Goal: Information Seeking & Learning: Compare options

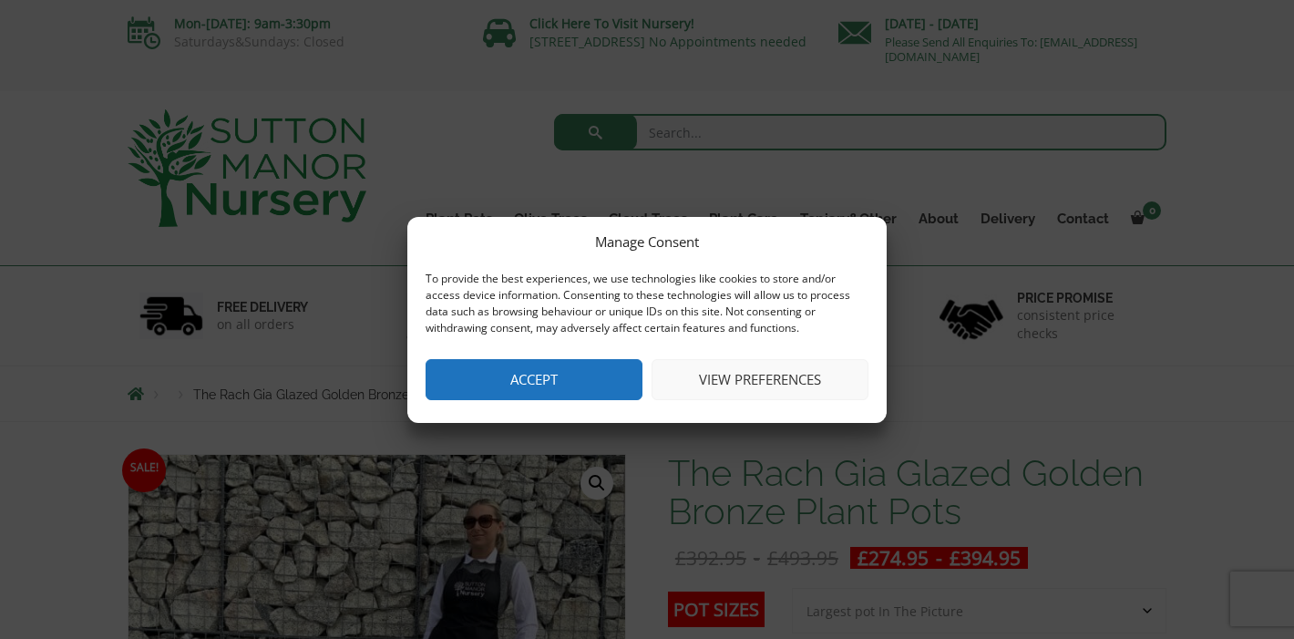
click at [508, 370] on button "Accept" at bounding box center [534, 379] width 217 height 41
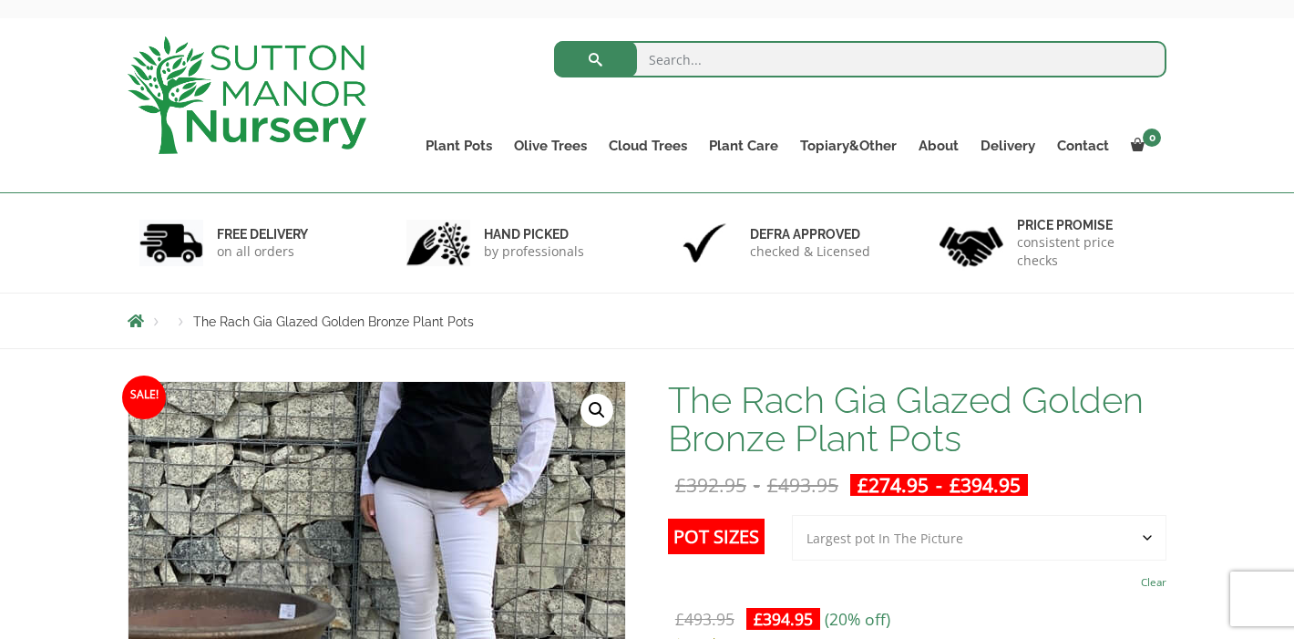
scroll to position [68, 0]
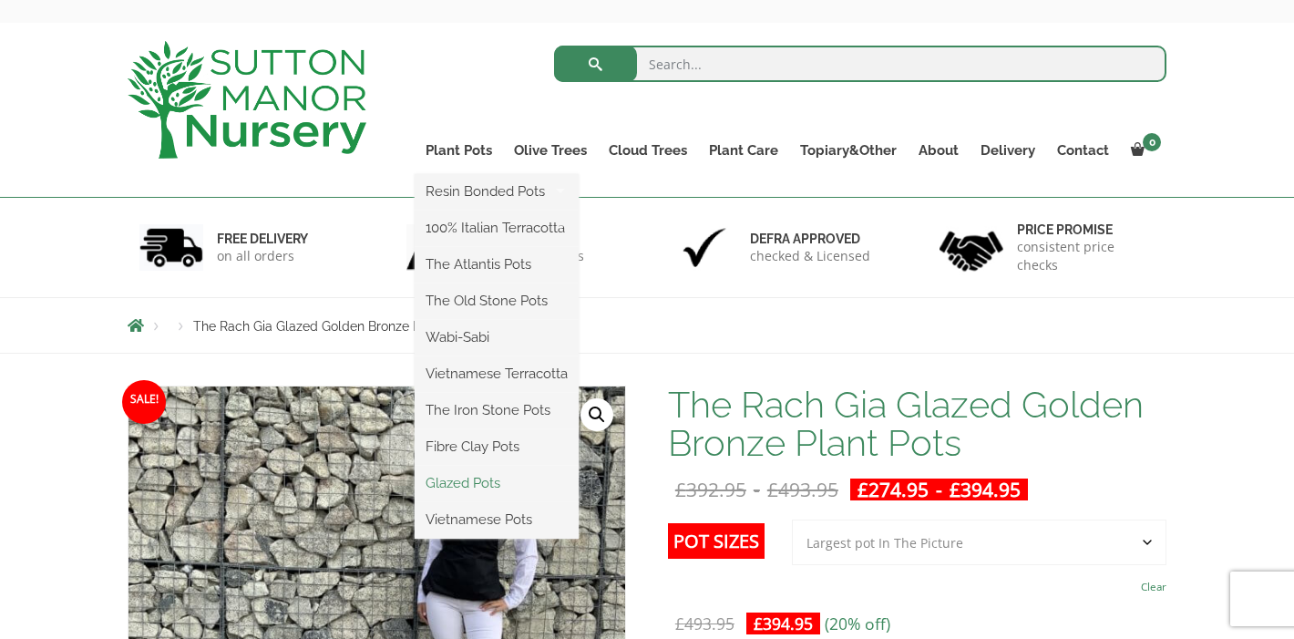
click at [467, 478] on link "Glazed Pots" at bounding box center [497, 482] width 164 height 27
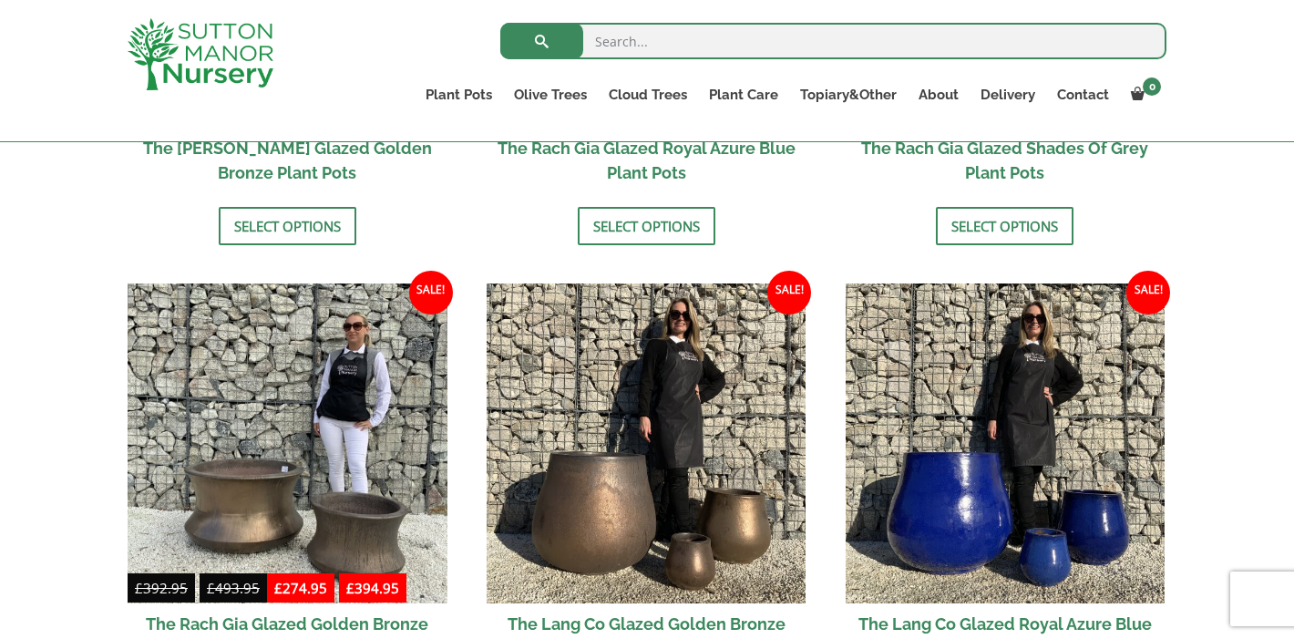
scroll to position [1253, 0]
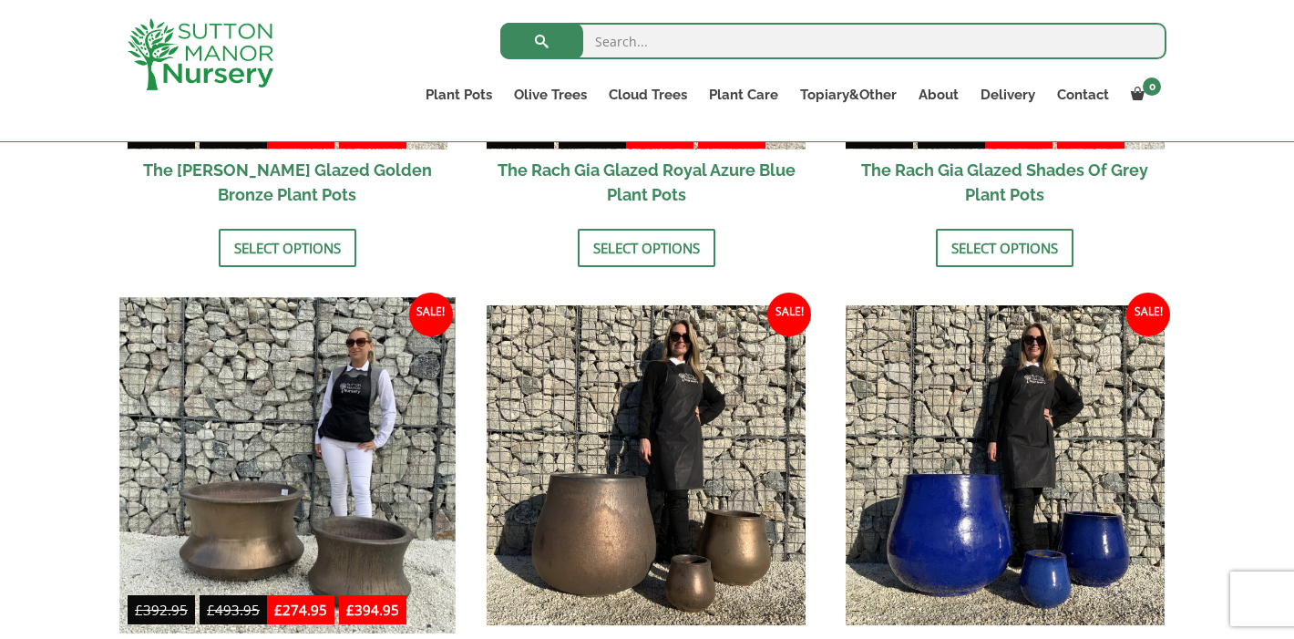
click at [262, 534] on img at bounding box center [286, 464] width 335 height 335
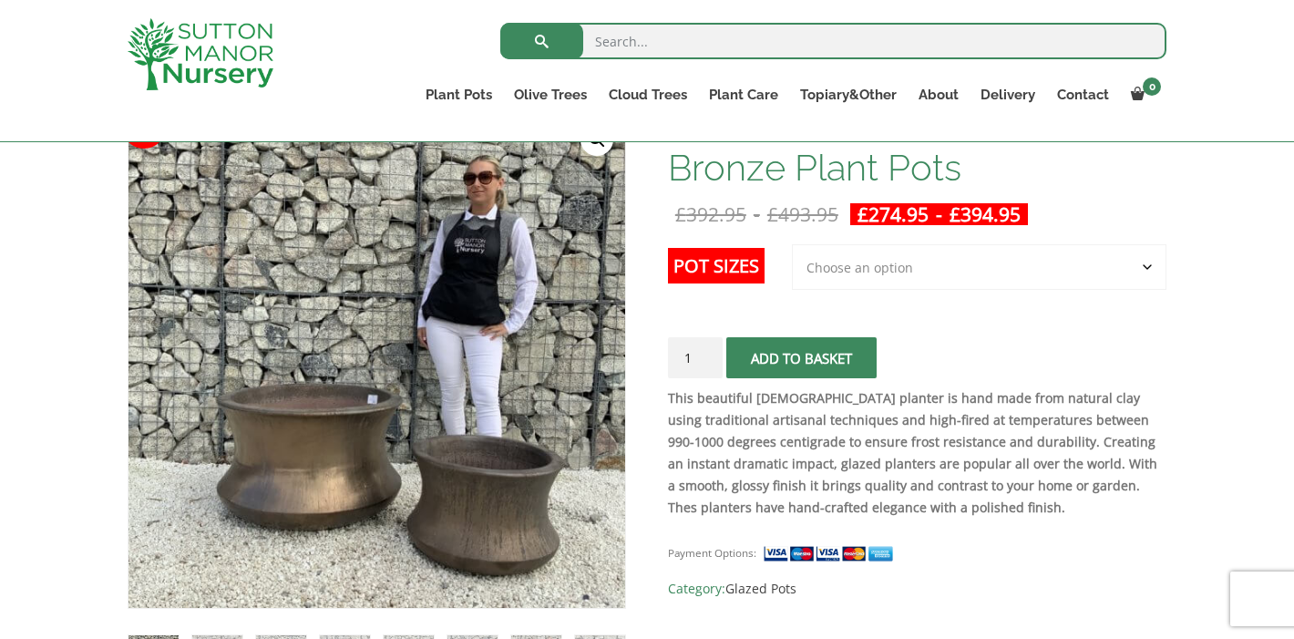
scroll to position [178, 0]
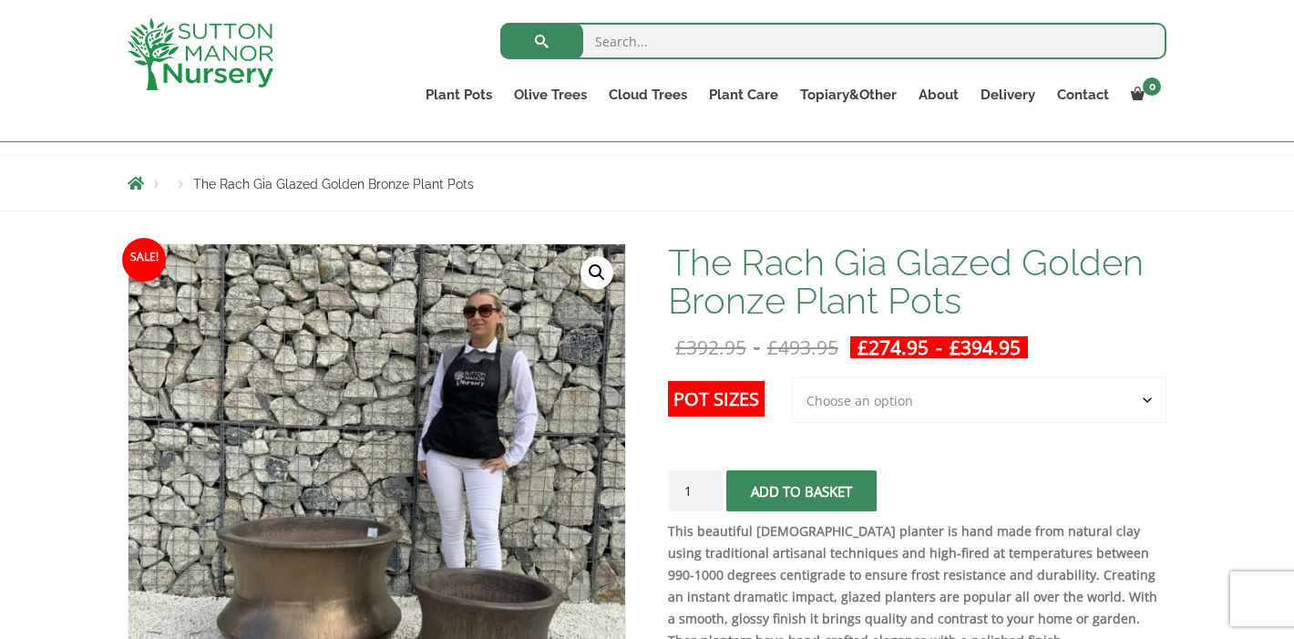
select select "Largest pot In The Picture"
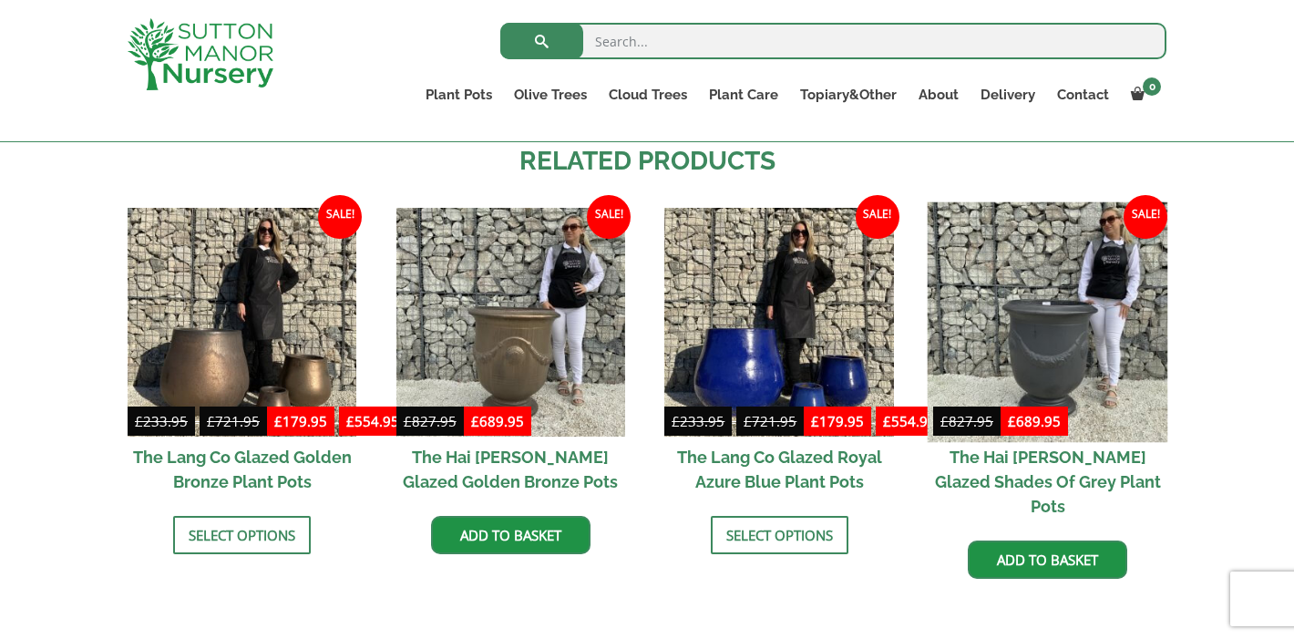
scroll to position [1610, 0]
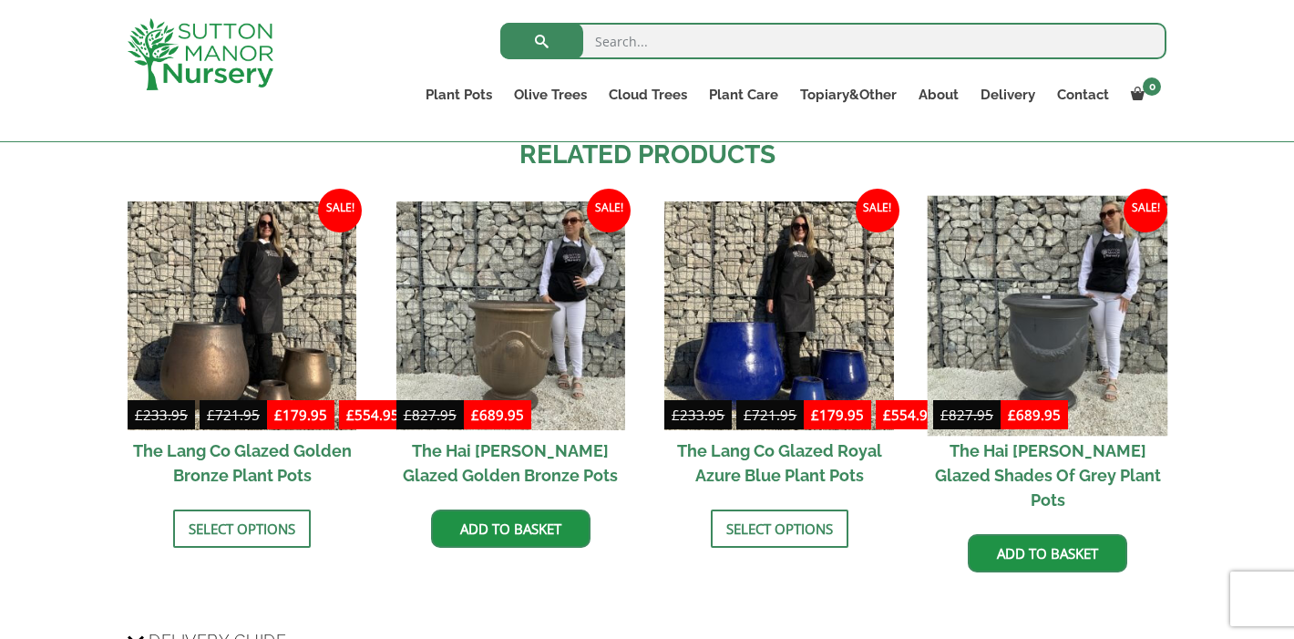
click at [1059, 349] on img at bounding box center [1048, 315] width 241 height 241
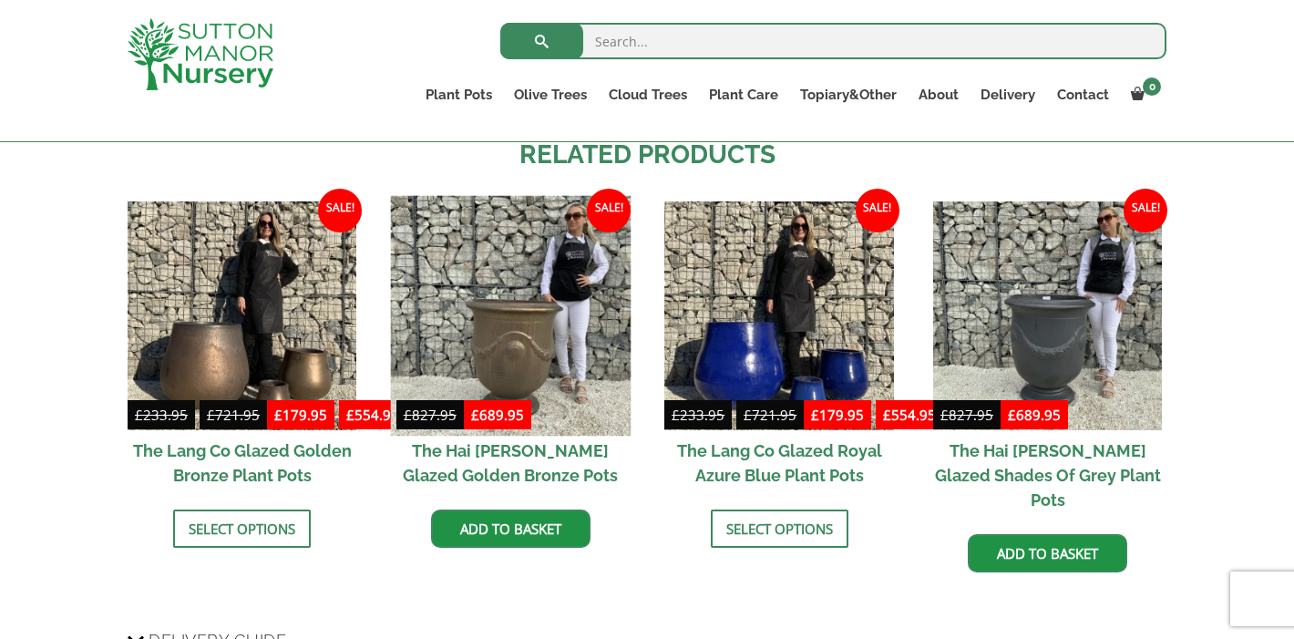
click at [533, 337] on img at bounding box center [510, 315] width 241 height 241
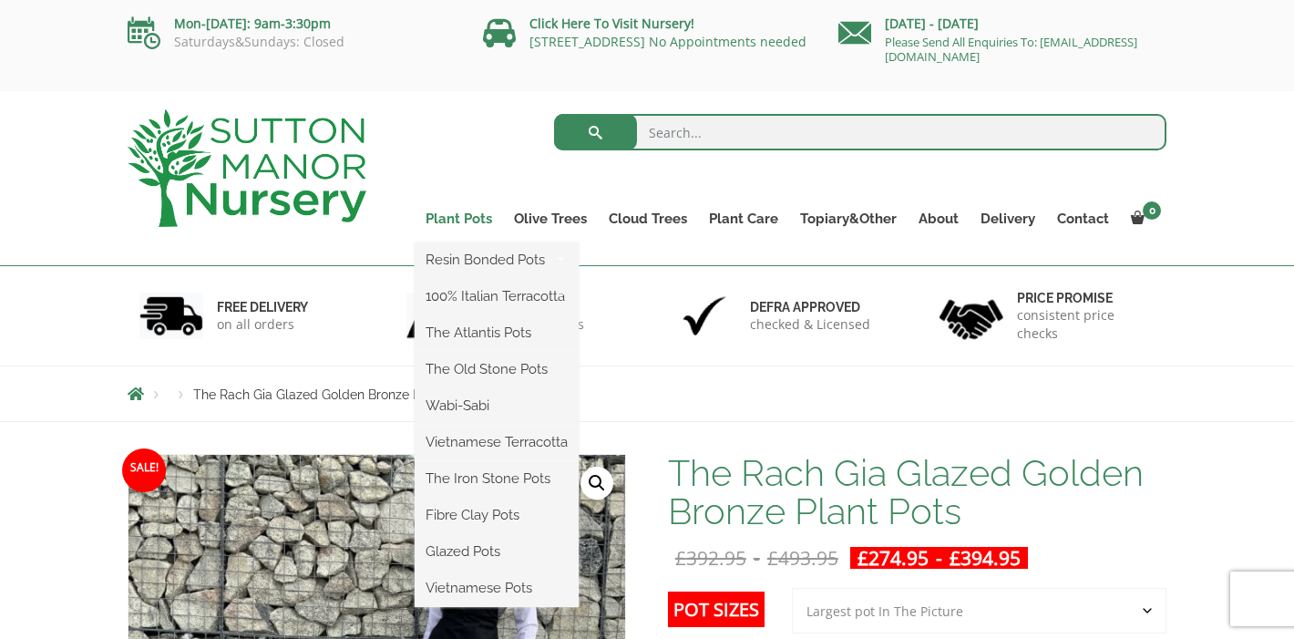
scroll to position [0, 0]
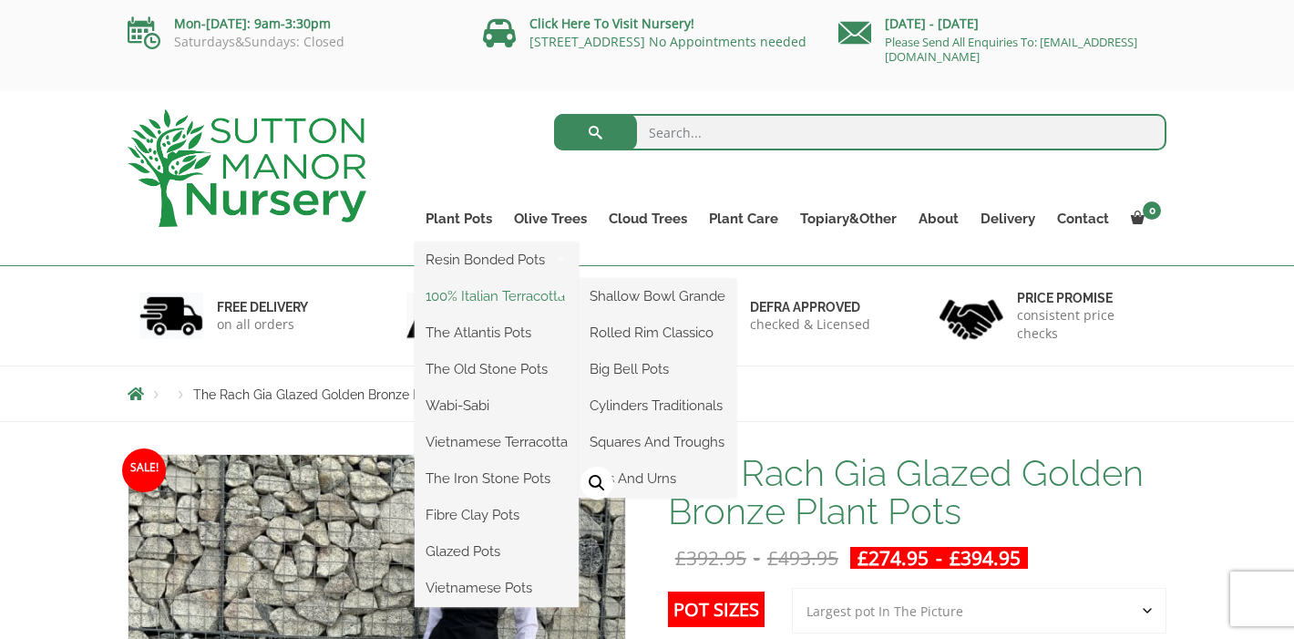
click at [461, 293] on link "100% Italian Terracotta" at bounding box center [497, 296] width 164 height 27
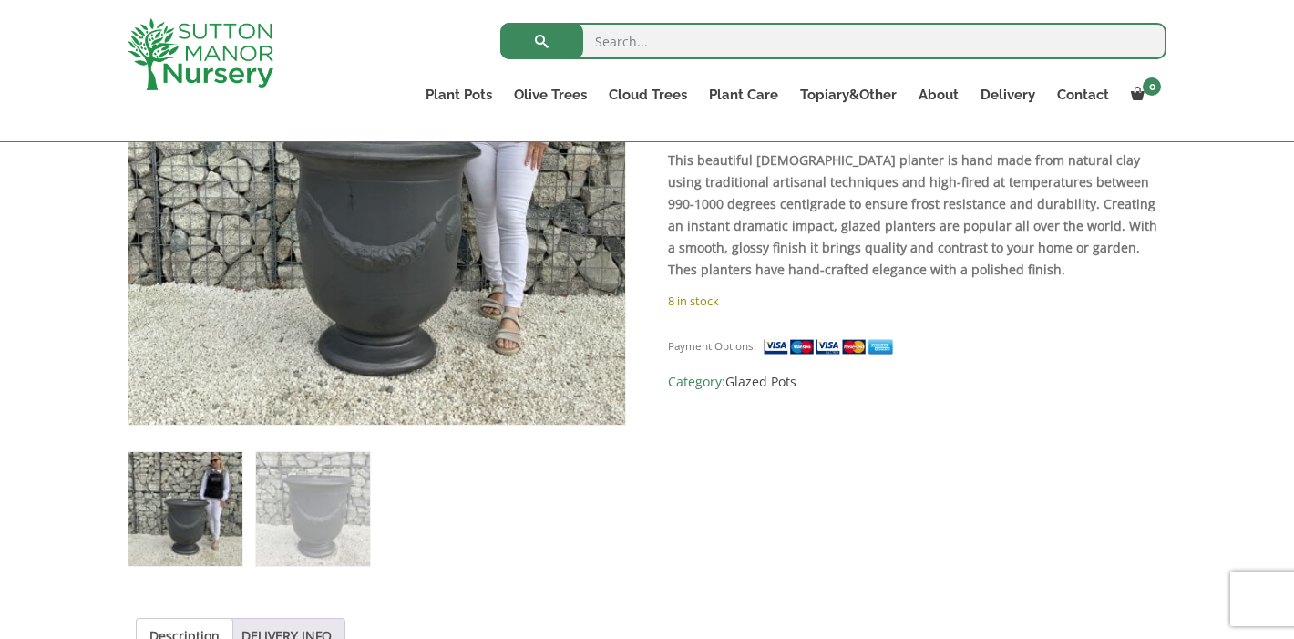
scroll to position [495, 0]
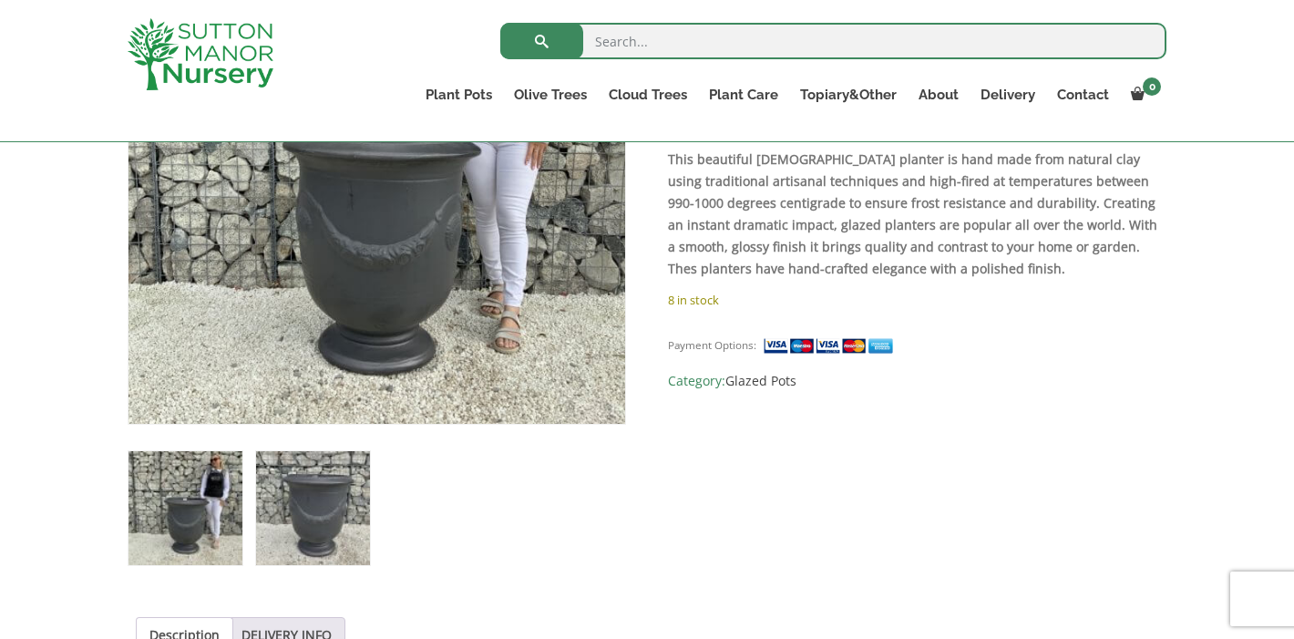
click at [326, 515] on img at bounding box center [313, 508] width 114 height 114
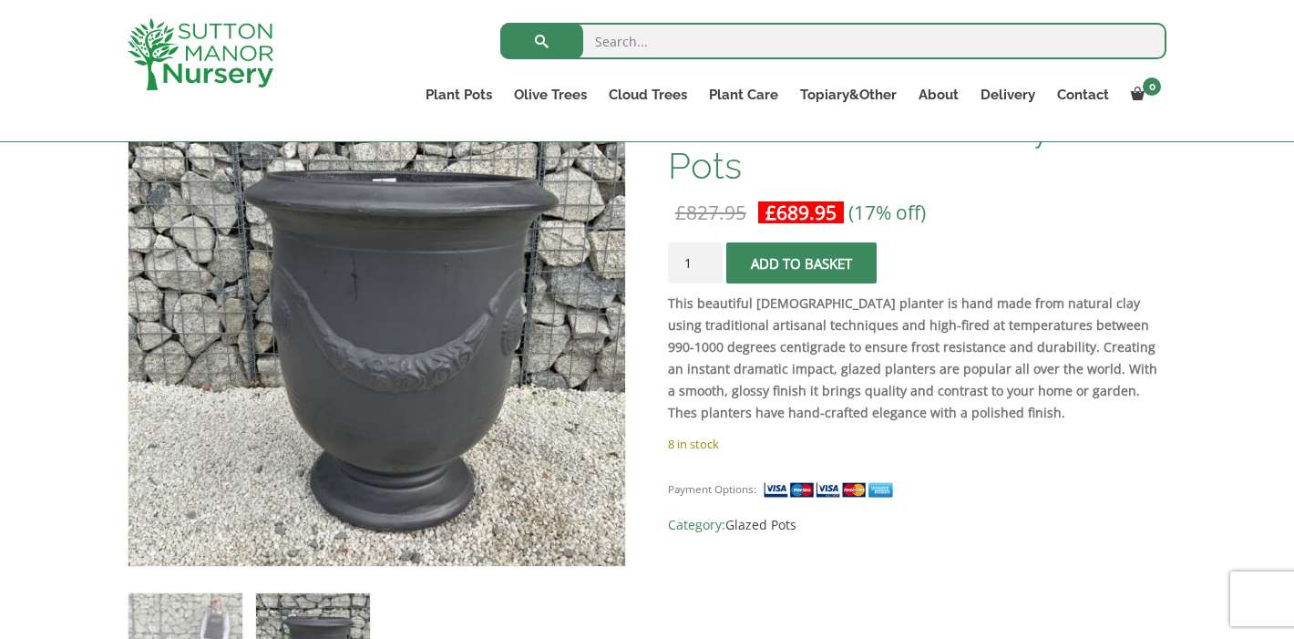
scroll to position [352, 0]
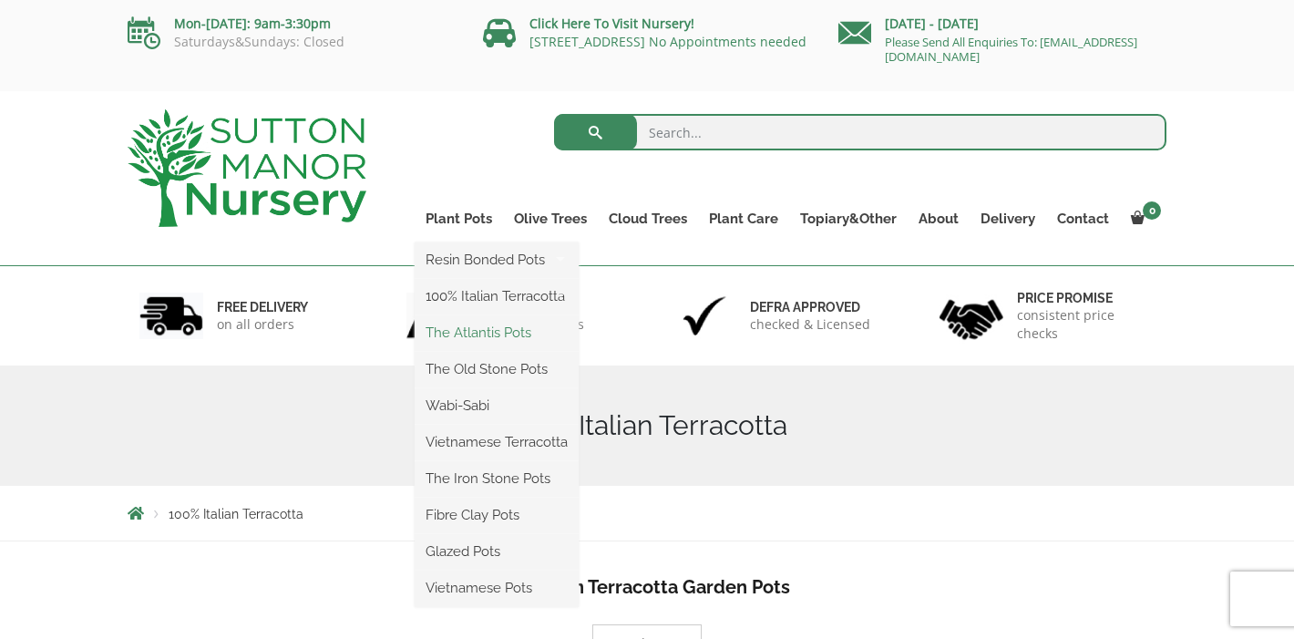
click at [468, 331] on link "The Atlantis Pots" at bounding box center [497, 332] width 164 height 27
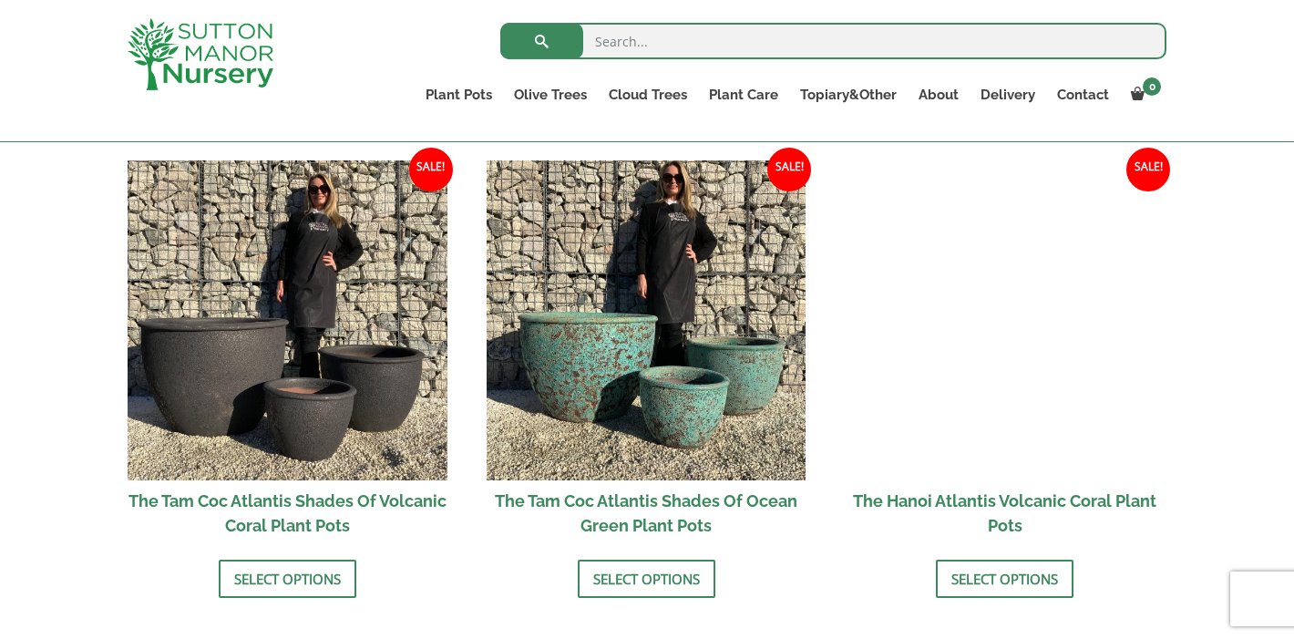
scroll to position [1549, 0]
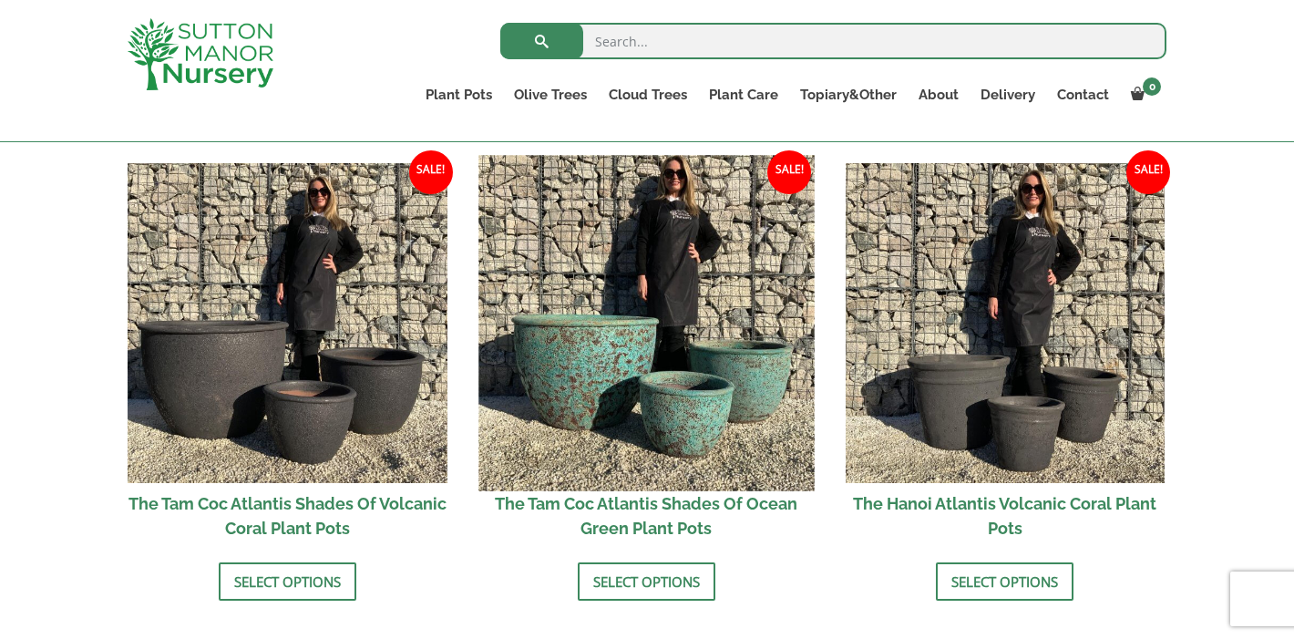
click at [633, 357] on img at bounding box center [645, 322] width 335 height 335
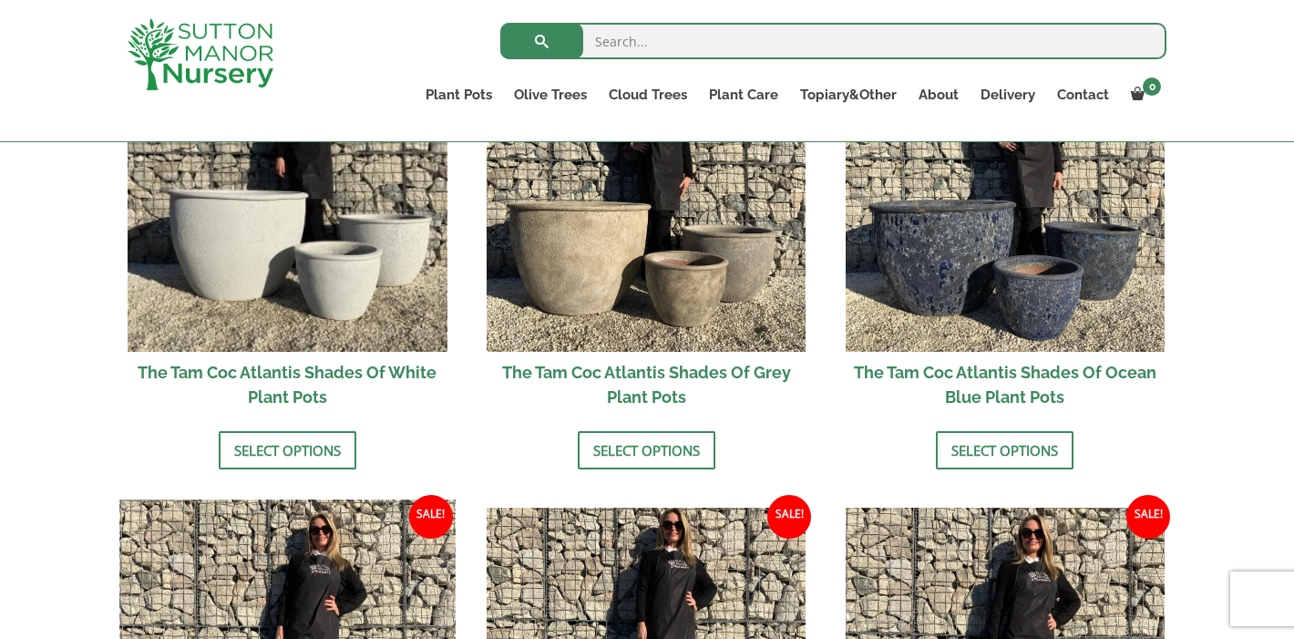
scroll to position [1035, 0]
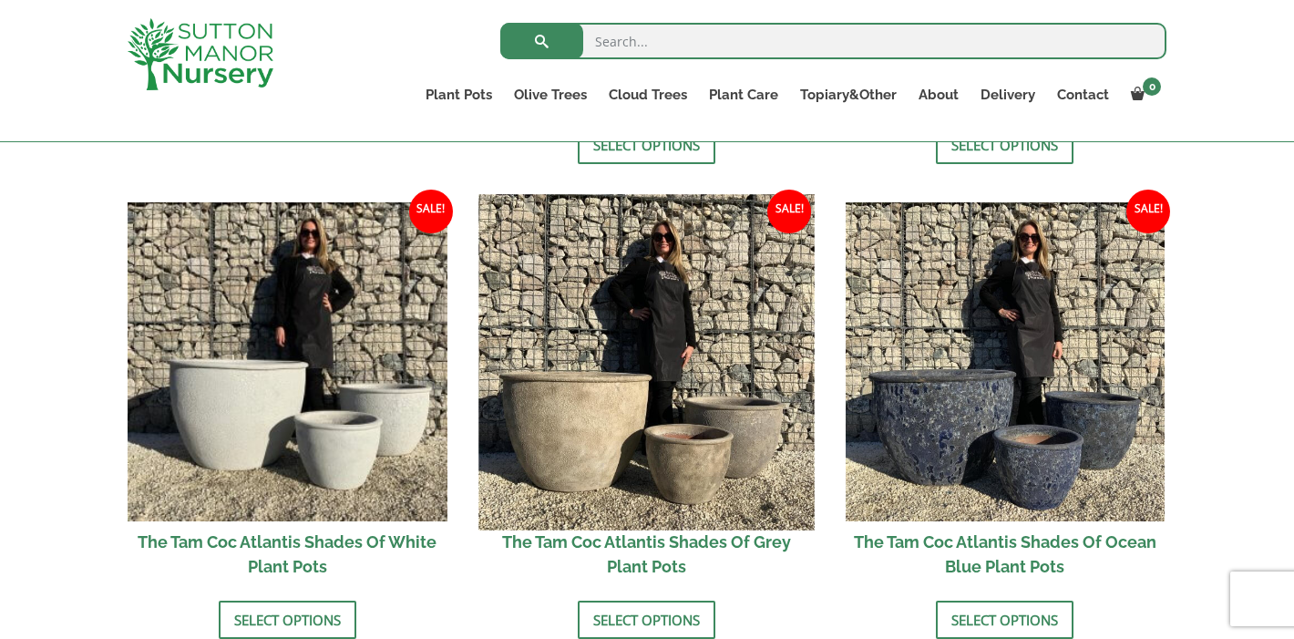
click at [590, 405] on img at bounding box center [645, 361] width 335 height 335
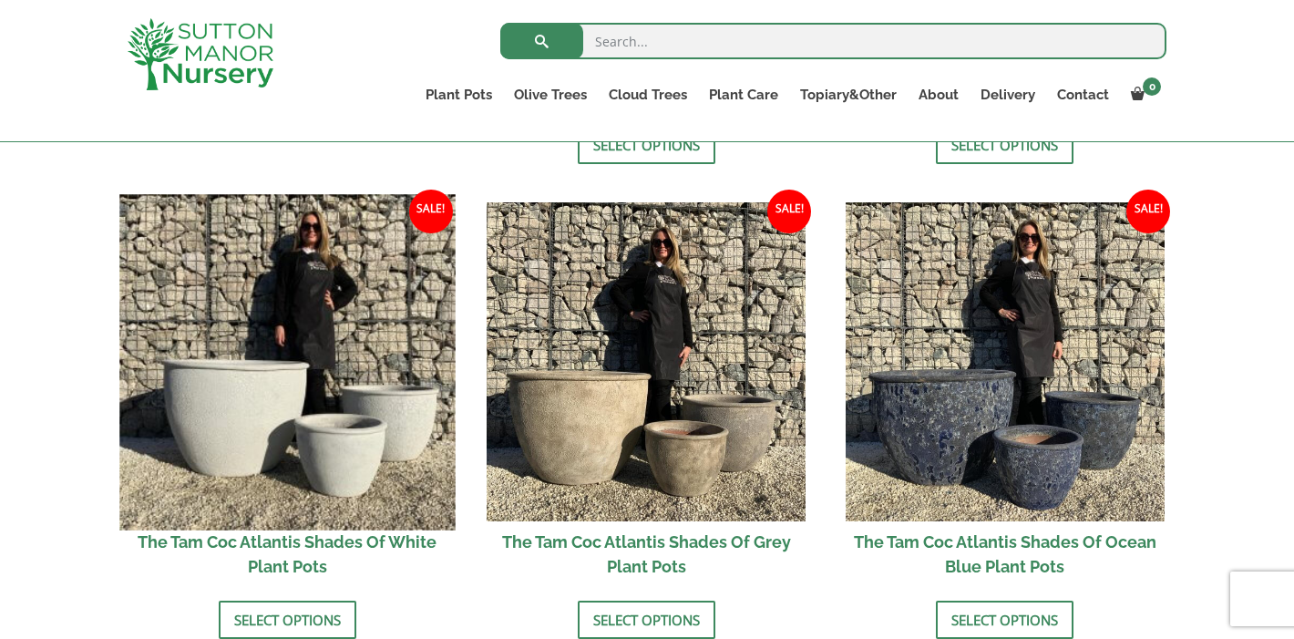
click at [283, 386] on img at bounding box center [286, 361] width 335 height 335
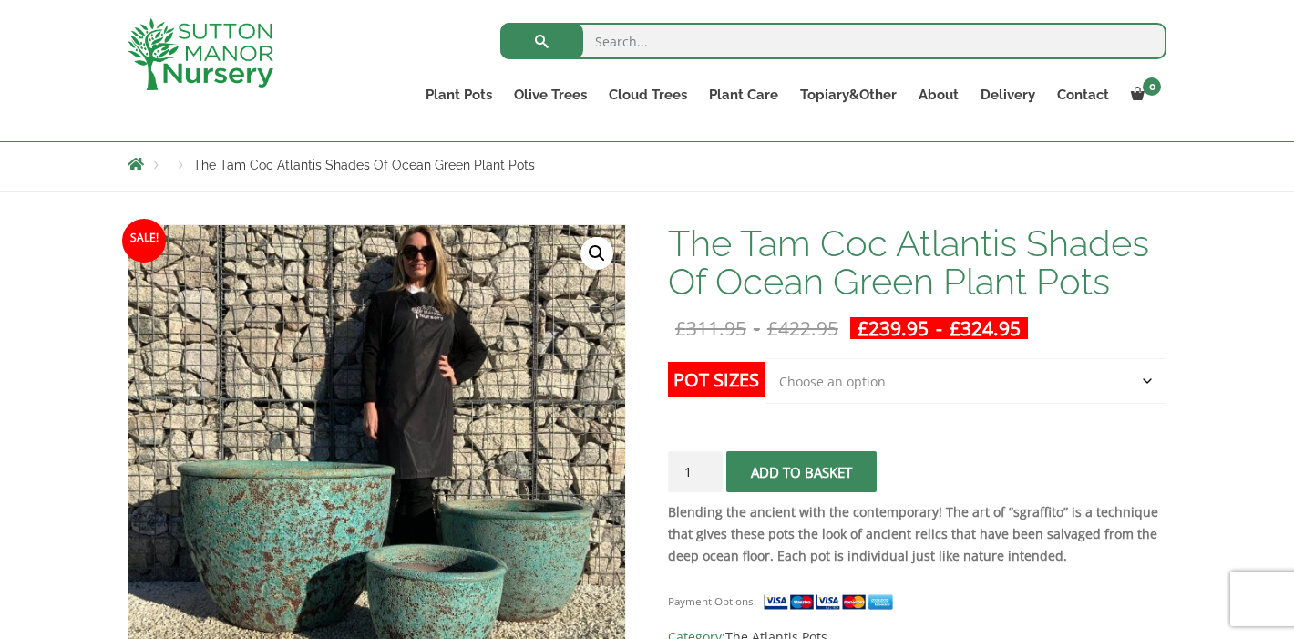
scroll to position [201, 0]
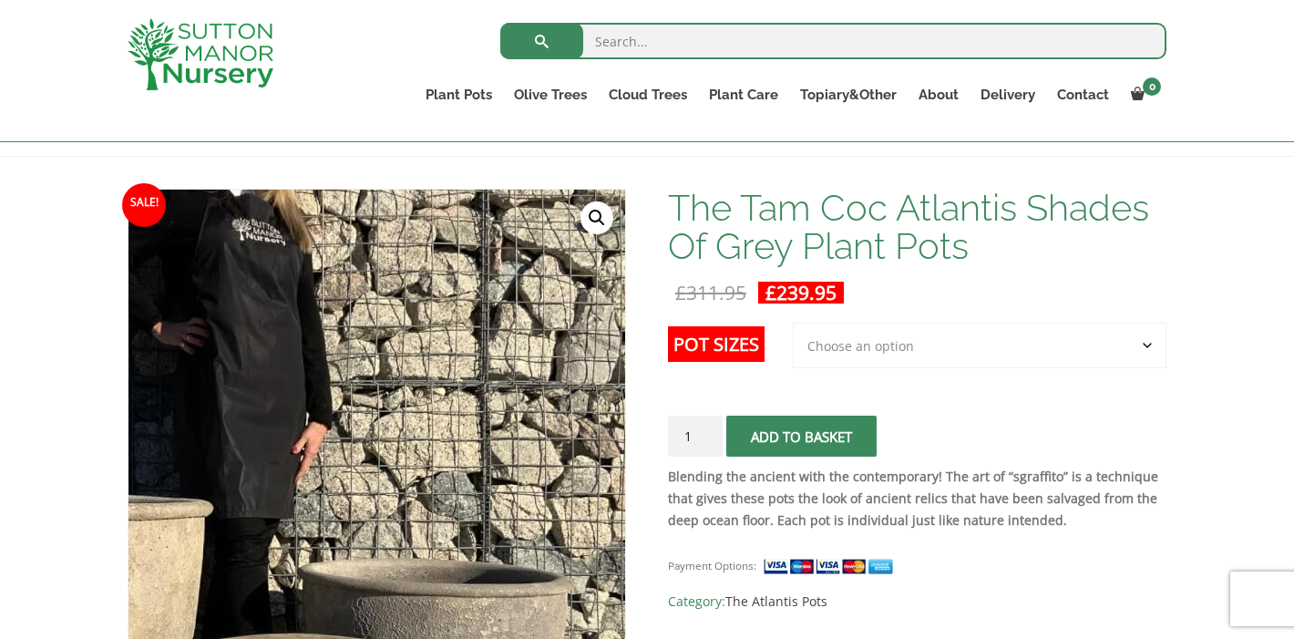
scroll to position [232, 0]
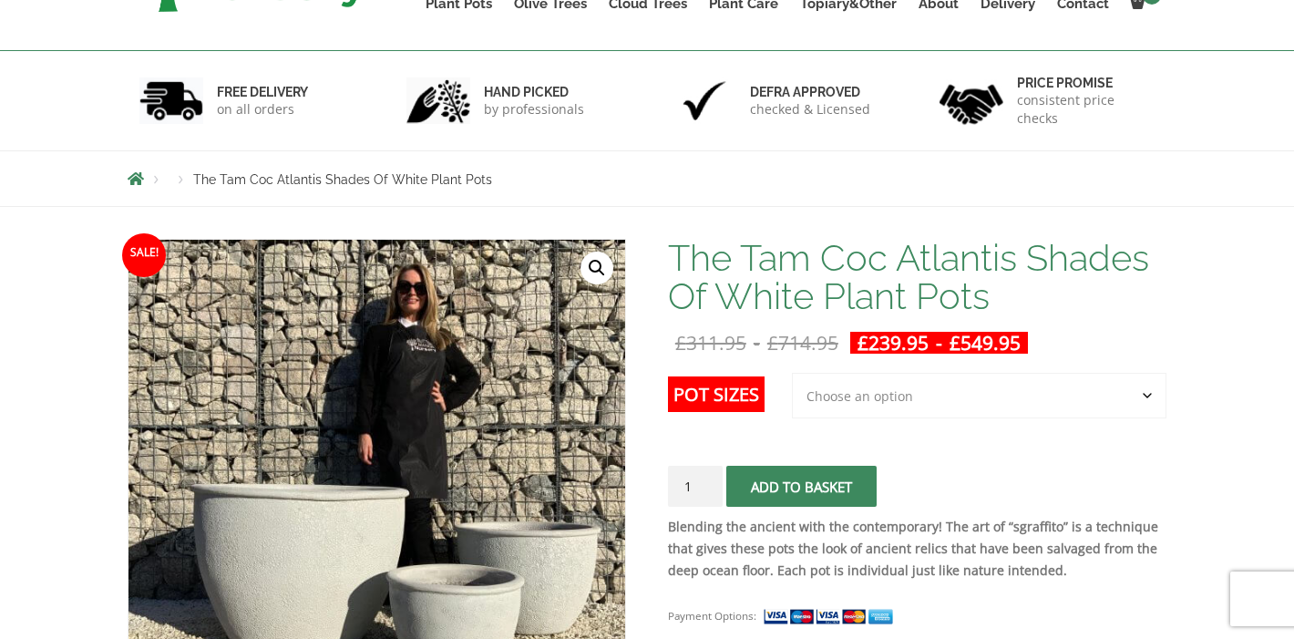
scroll to position [238, 0]
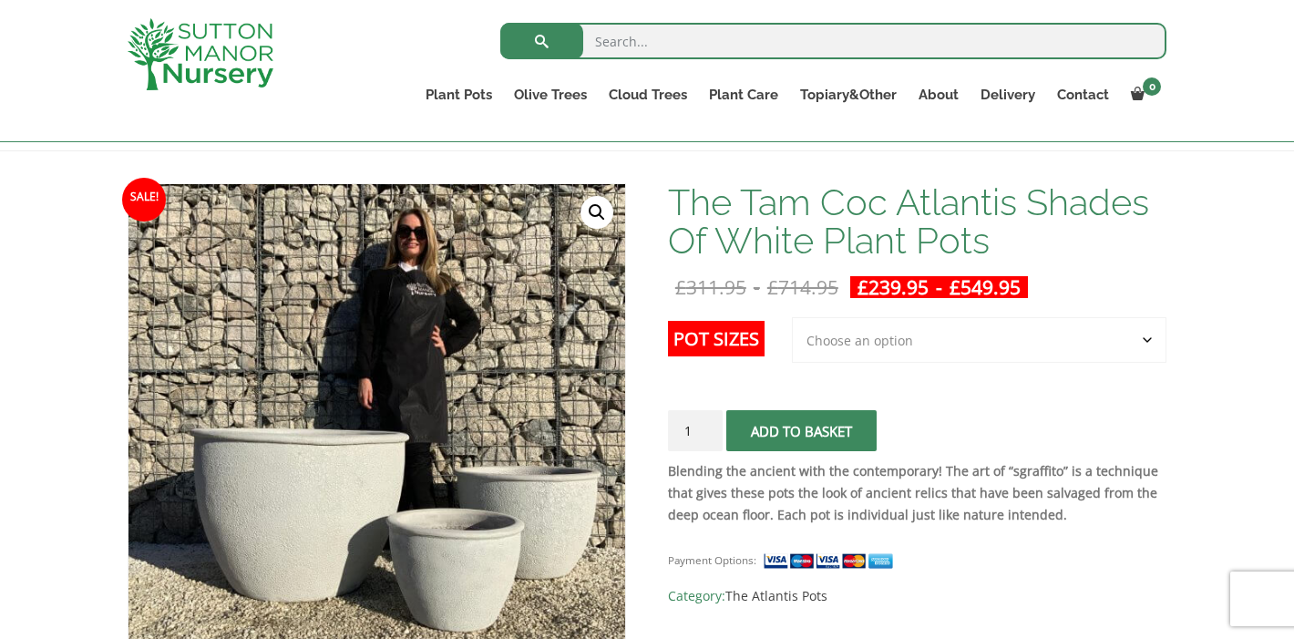
select select "Largest pot In The Picture"
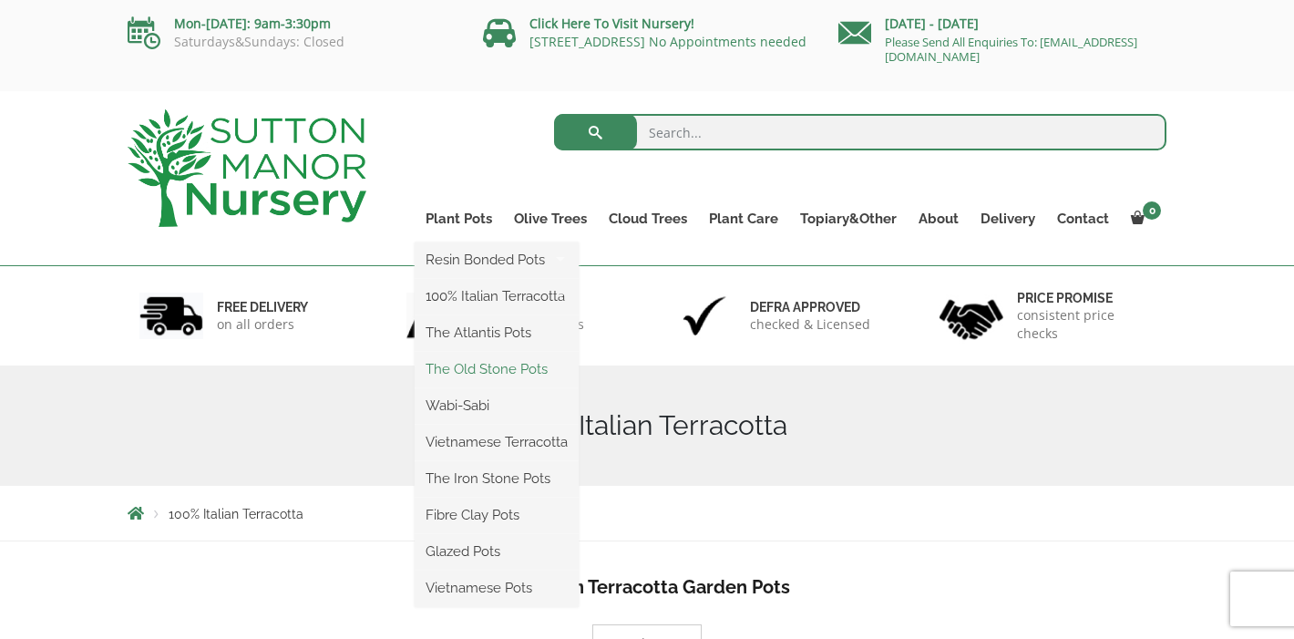
click at [486, 365] on link "The Old Stone Pots" at bounding box center [497, 368] width 164 height 27
click at [459, 405] on link "Wabi-Sabi" at bounding box center [497, 405] width 164 height 27
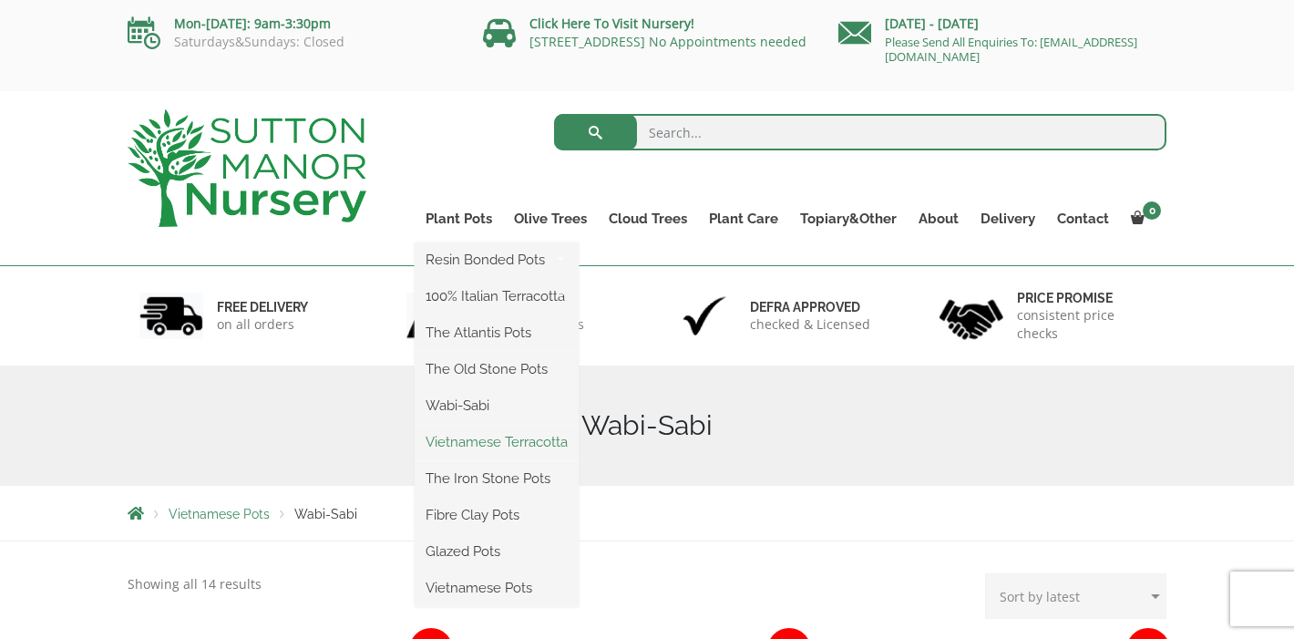
click at [462, 437] on link "Vietnamese Terracotta" at bounding box center [497, 441] width 164 height 27
click at [458, 479] on link "The Iron Stone Pots" at bounding box center [497, 478] width 164 height 27
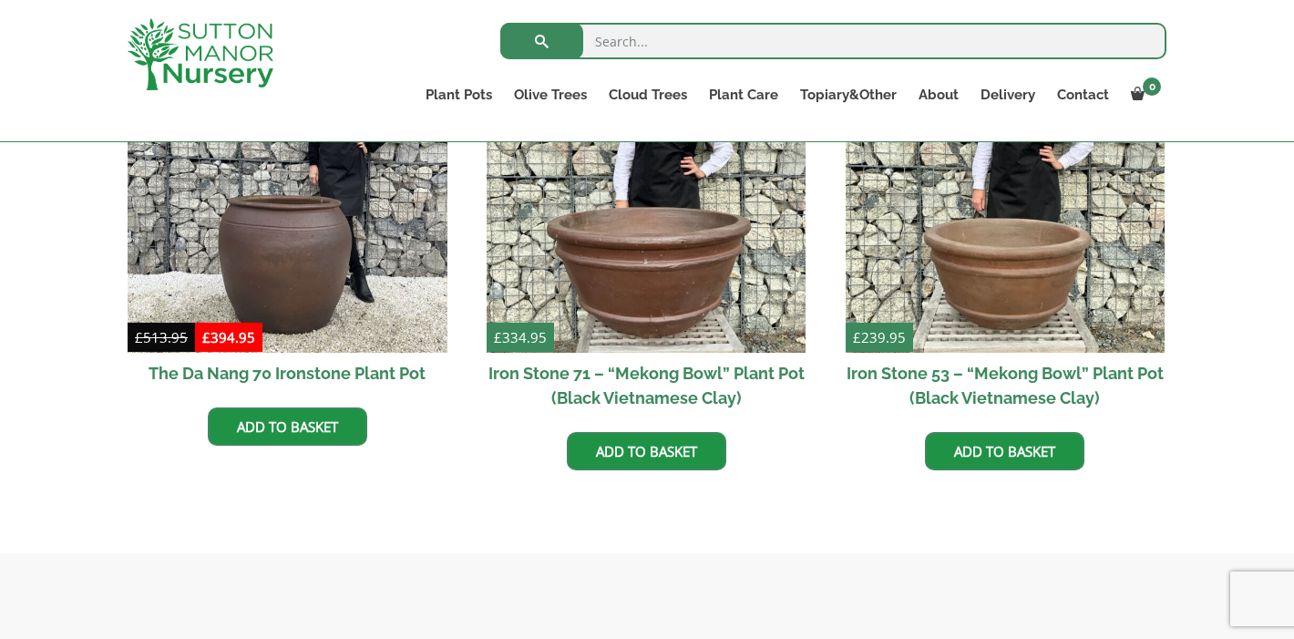
scroll to position [1200, 0]
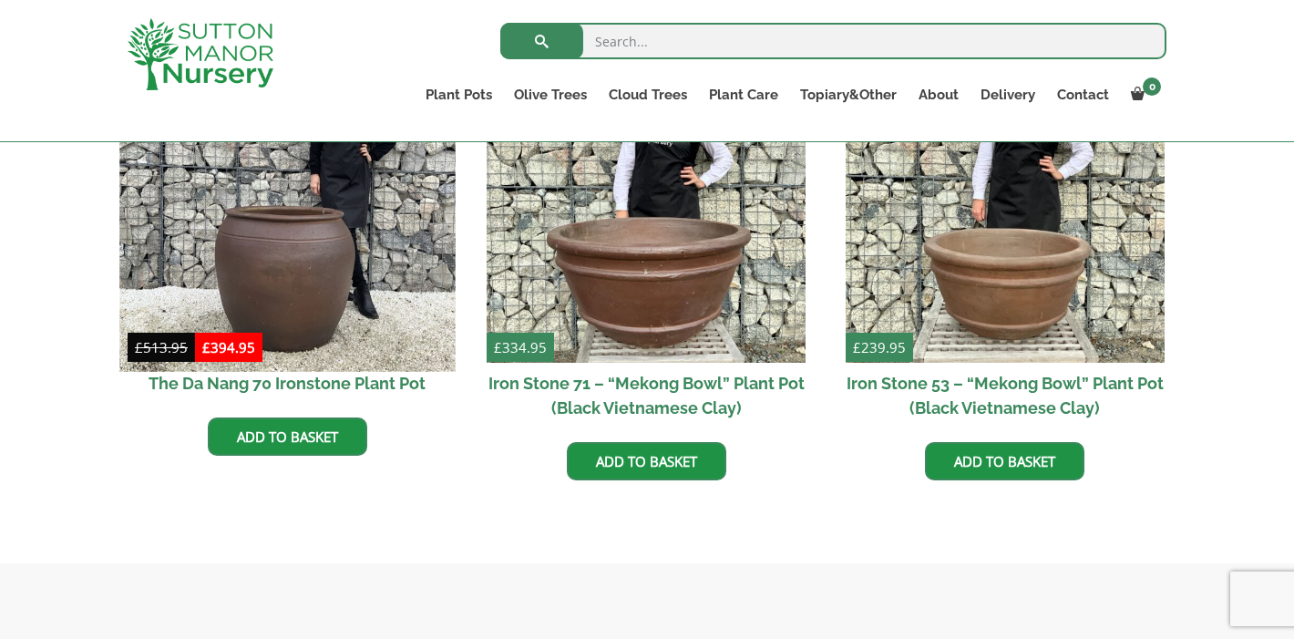
click at [320, 281] on img at bounding box center [286, 203] width 335 height 335
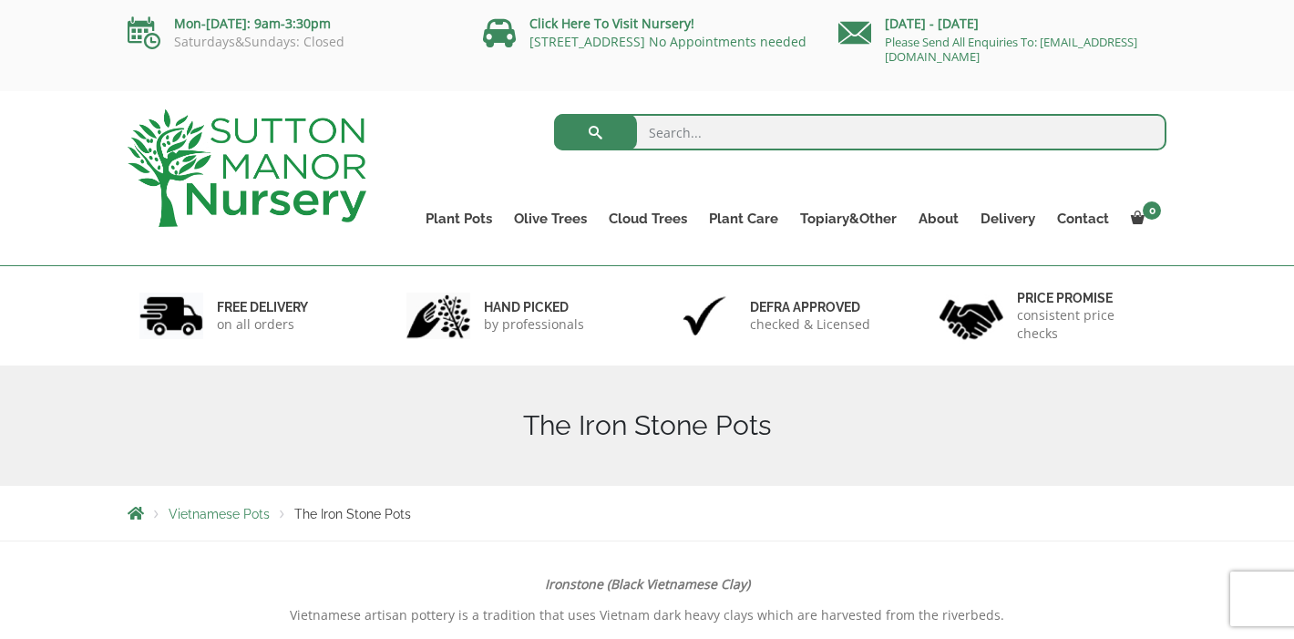
scroll to position [0, 0]
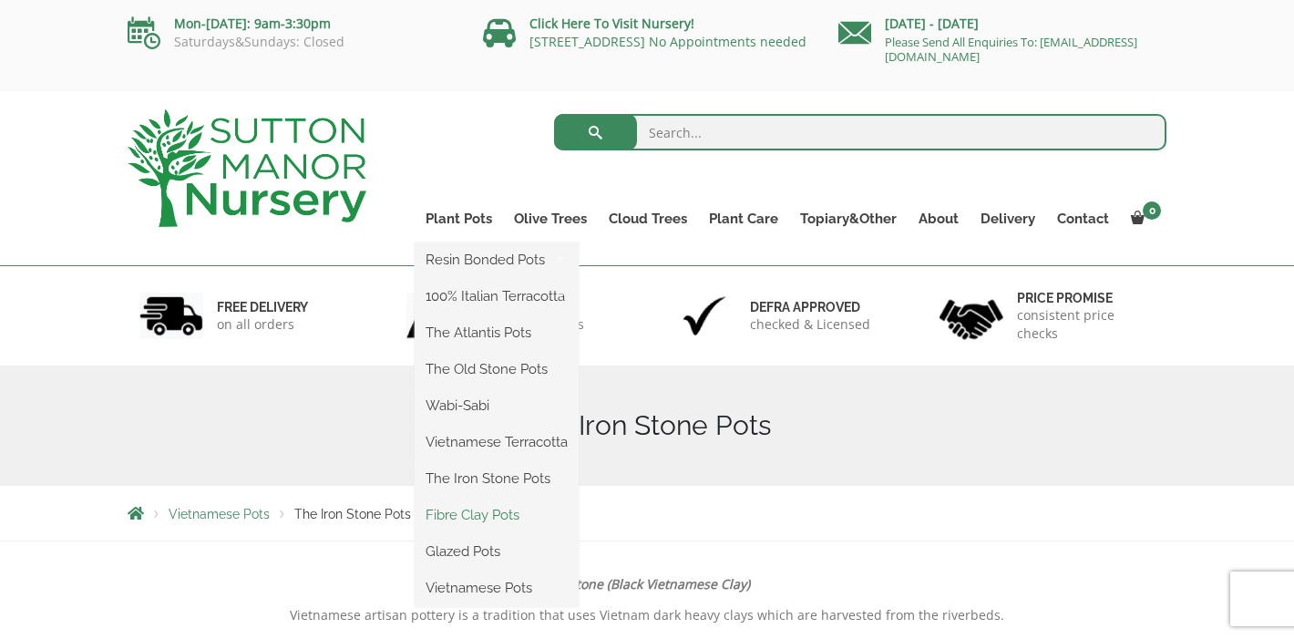
click at [479, 515] on link "Fibre Clay Pots" at bounding box center [497, 514] width 164 height 27
click at [457, 583] on link "Vietnamese Pots" at bounding box center [497, 587] width 164 height 27
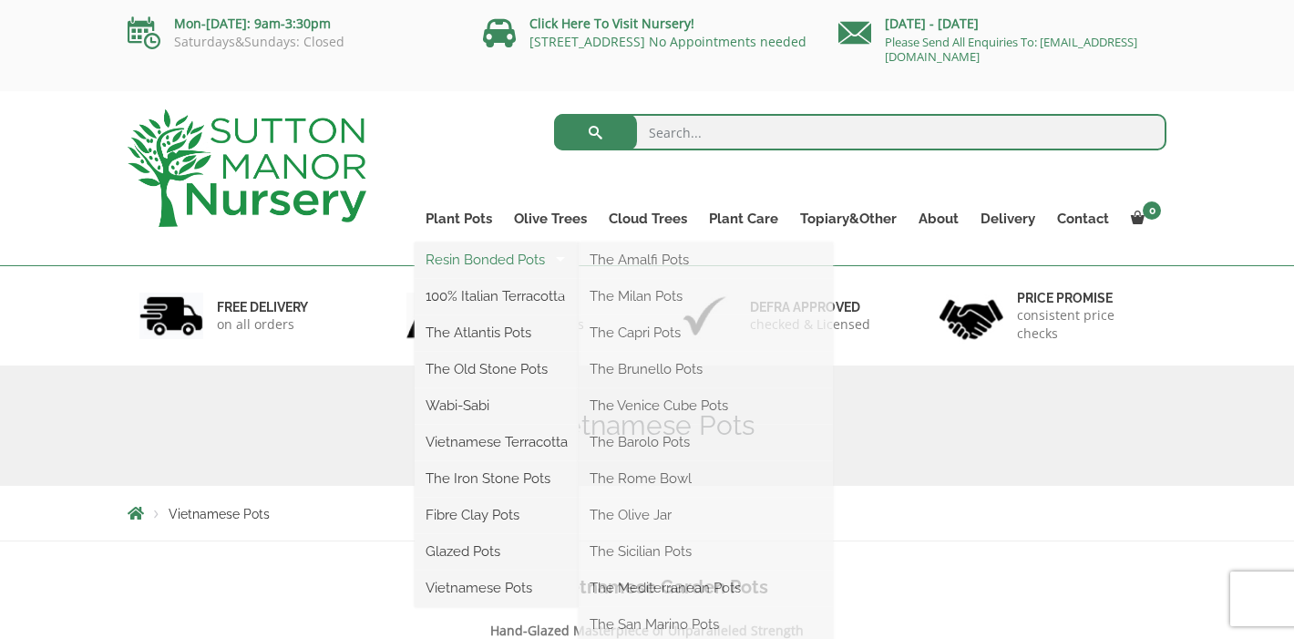
click at [471, 256] on link "Resin Bonded Pots" at bounding box center [497, 259] width 164 height 27
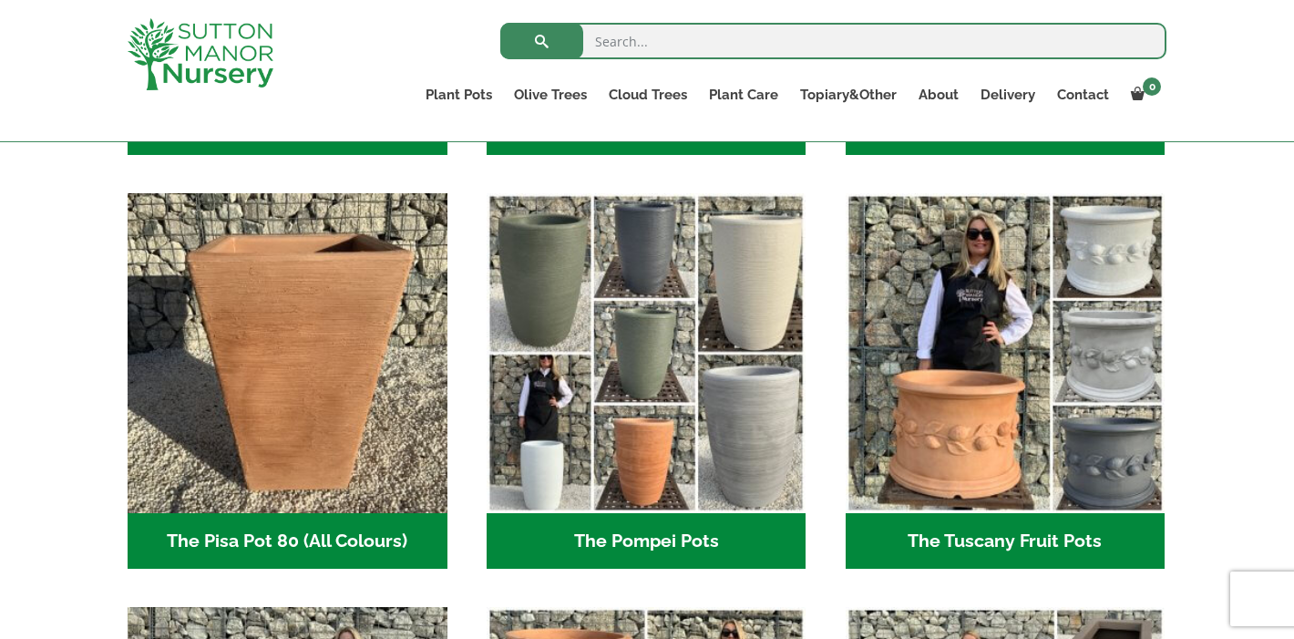
scroll to position [1280, 0]
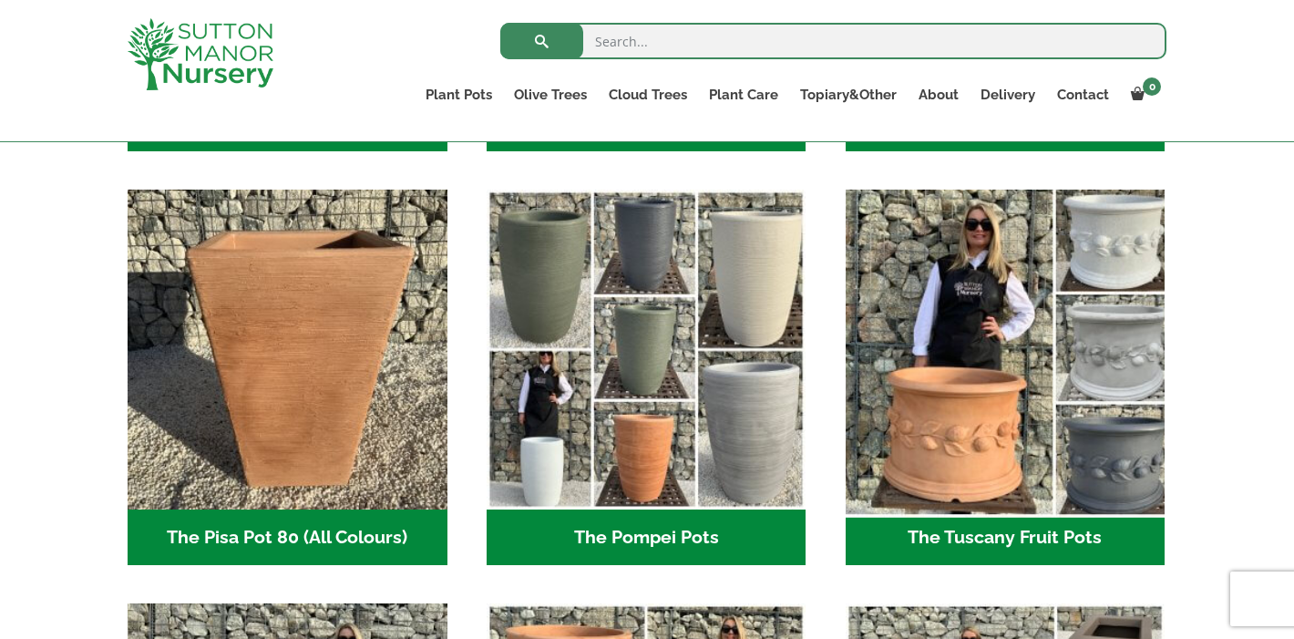
click at [1042, 360] on img "Visit product category The Tuscany Fruit Pots" at bounding box center [1005, 349] width 335 height 335
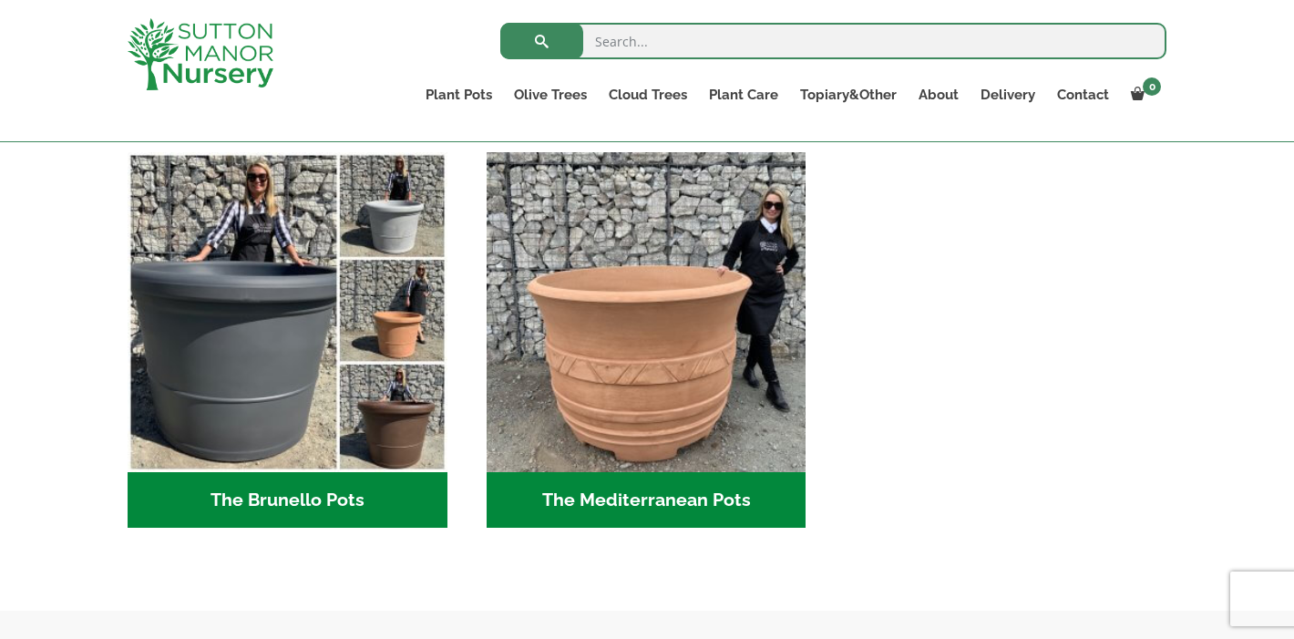
scroll to position [2554, 0]
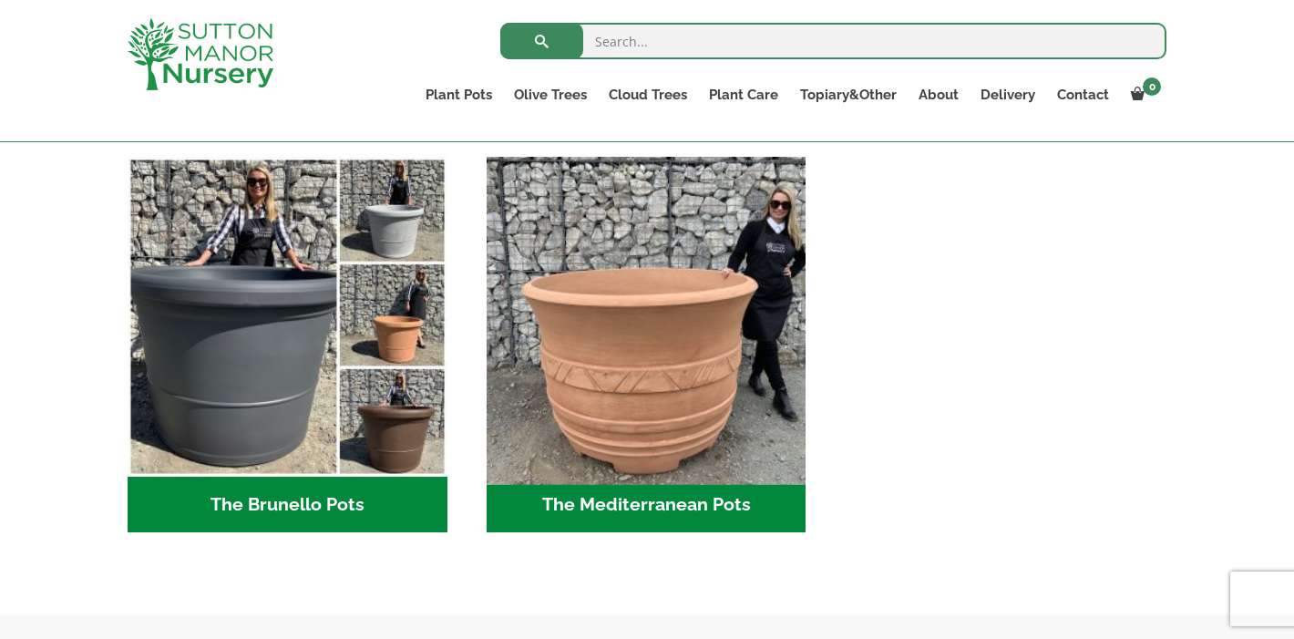
click at [657, 340] on img "Visit product category The Mediterranean Pots" at bounding box center [645, 316] width 335 height 335
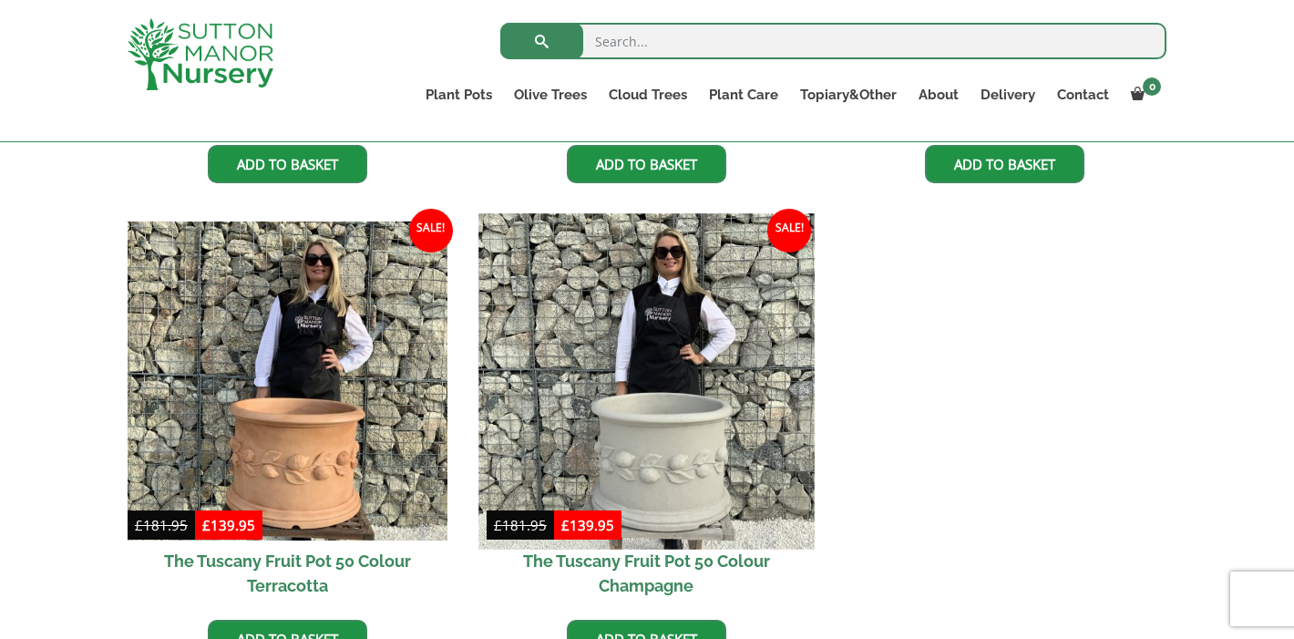
scroll to position [989, 0]
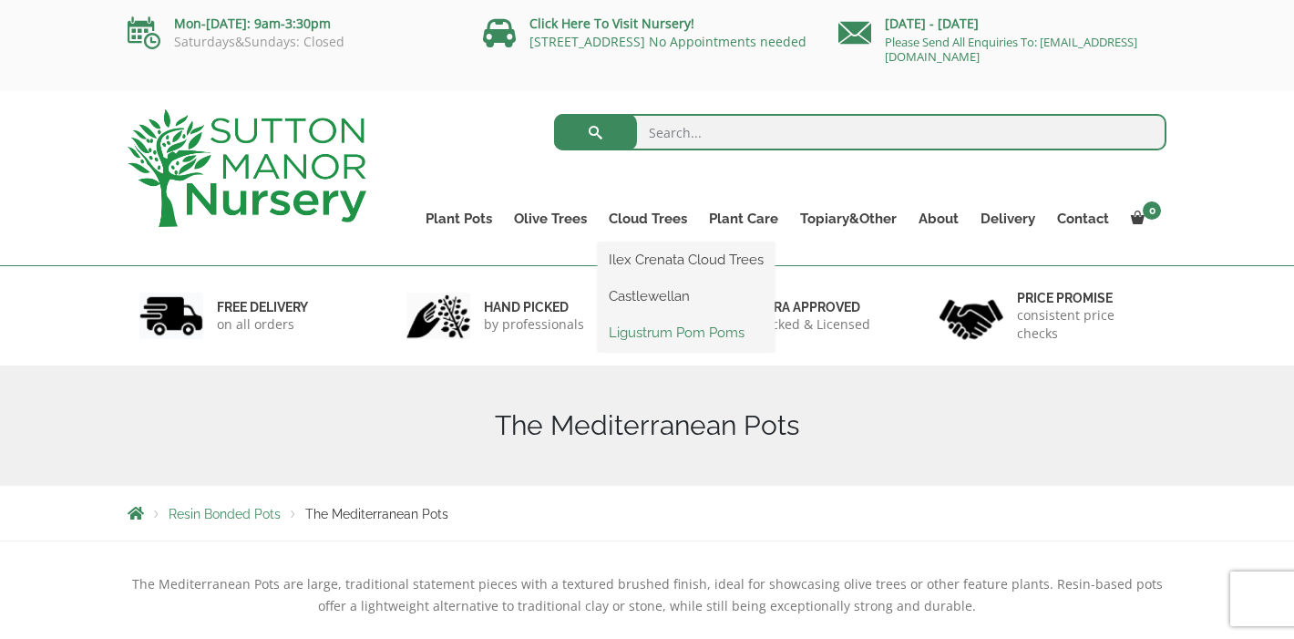
click at [674, 330] on link "Ligustrum Pom Poms" at bounding box center [686, 332] width 177 height 27
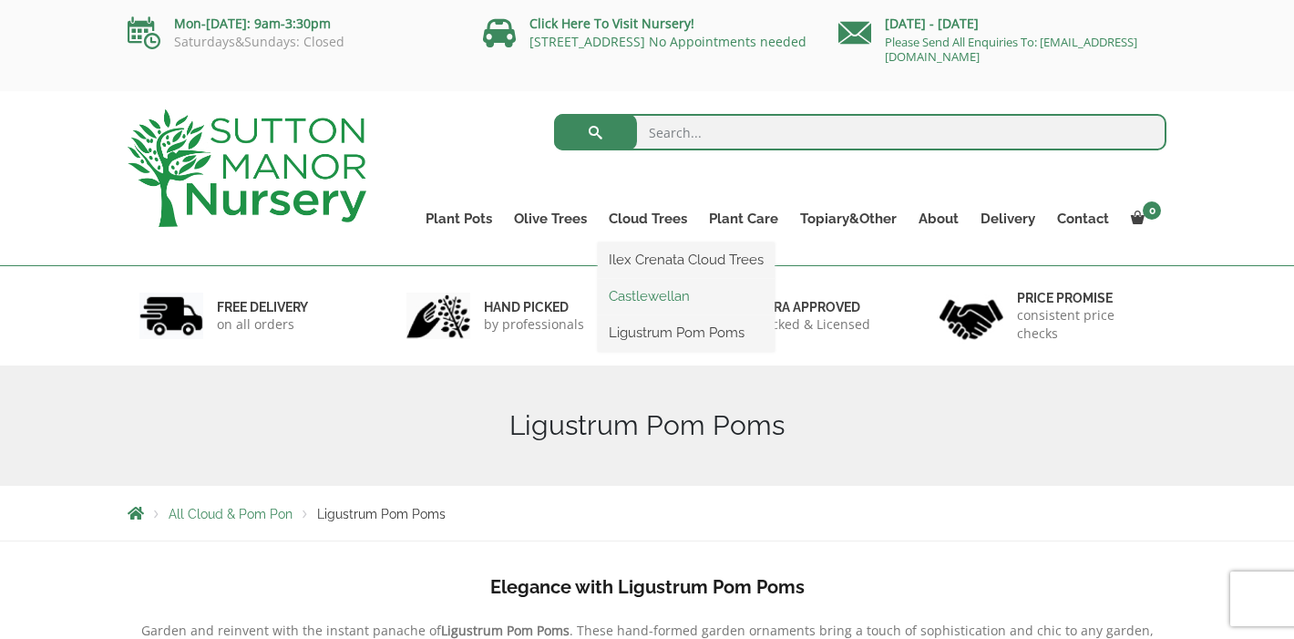
click at [648, 295] on link "Castlewellan" at bounding box center [686, 296] width 177 height 27
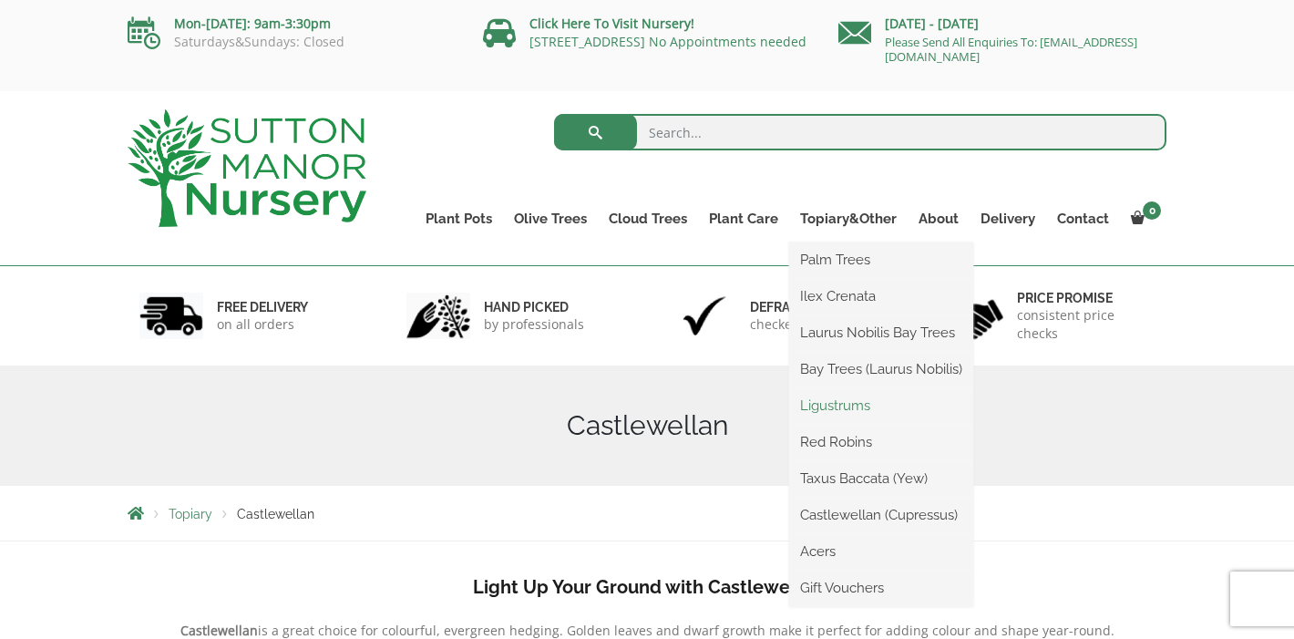
click at [849, 404] on link "Ligustrums" at bounding box center [881, 405] width 184 height 27
